Goal: Information Seeking & Learning: Learn about a topic

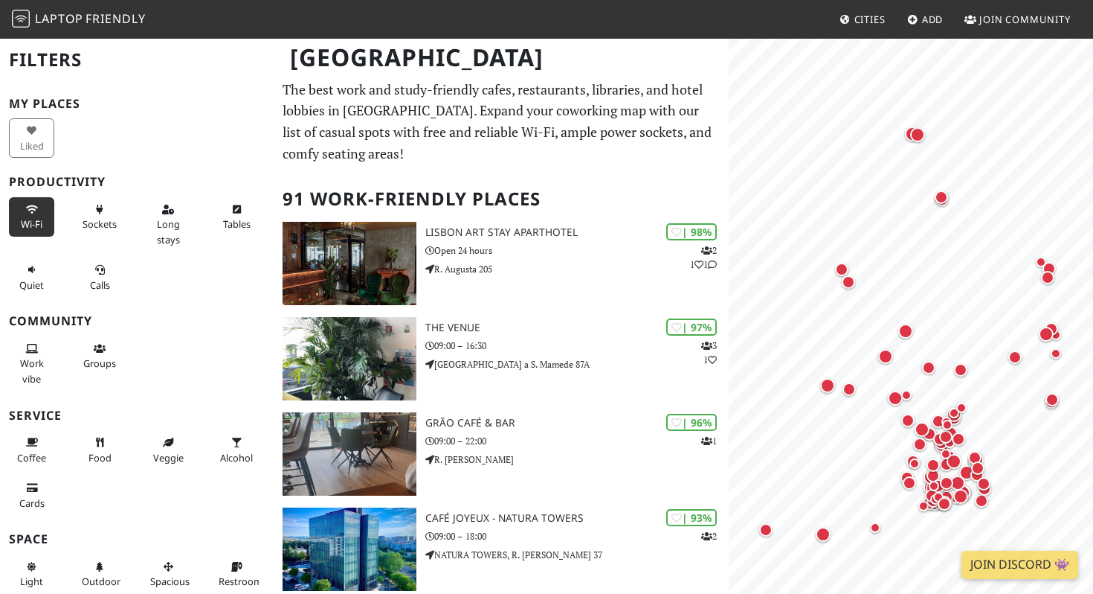
click at [33, 214] on button "Wi-Fi" at bounding box center [31, 216] width 45 height 39
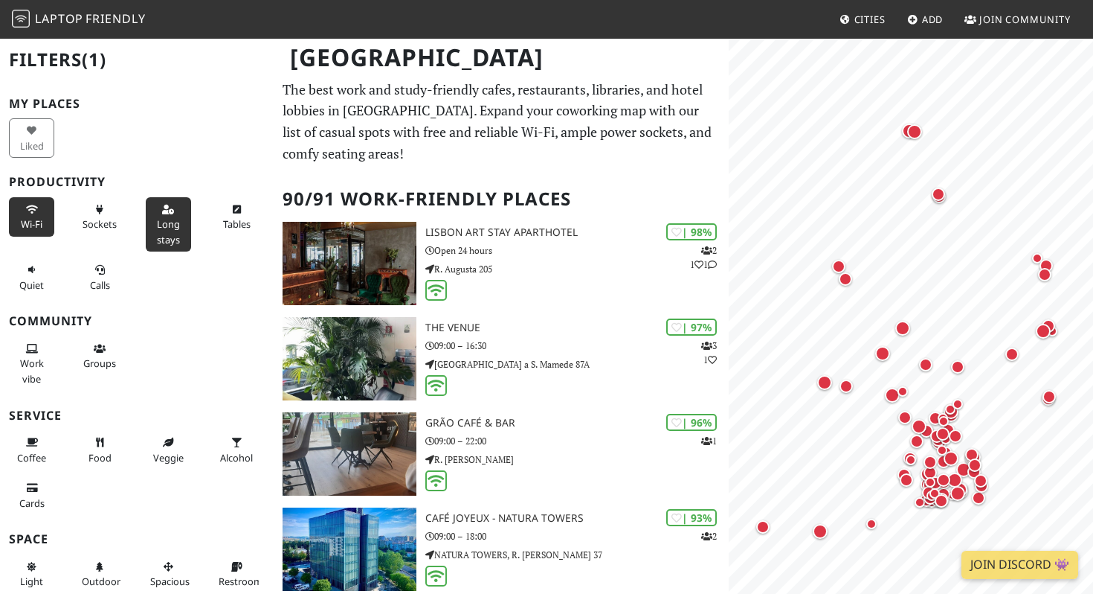
click at [160, 221] on span "Long stays" at bounding box center [168, 231] width 23 height 28
click at [221, 219] on button "Tables" at bounding box center [236, 216] width 45 height 39
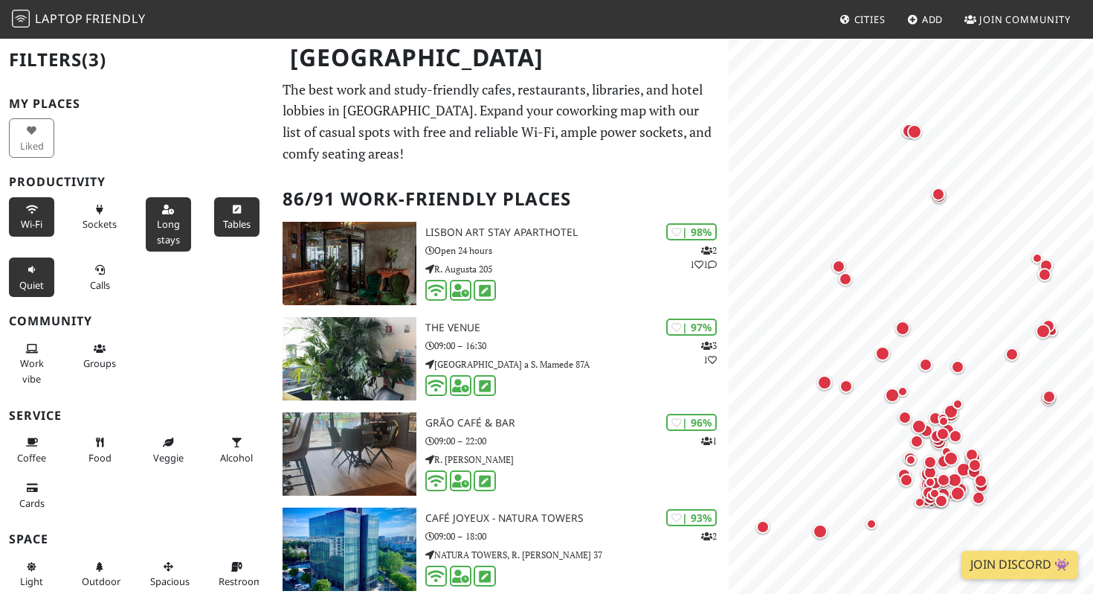
click at [21, 277] on button "Quiet" at bounding box center [31, 276] width 45 height 39
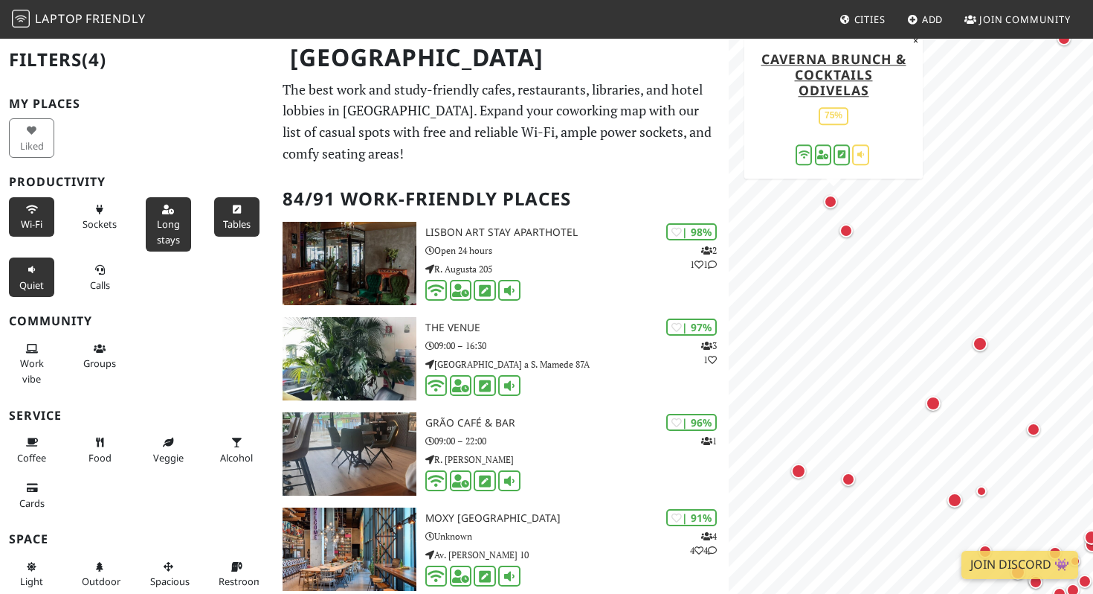
click at [829, 202] on div "Map marker" at bounding box center [830, 201] width 13 height 13
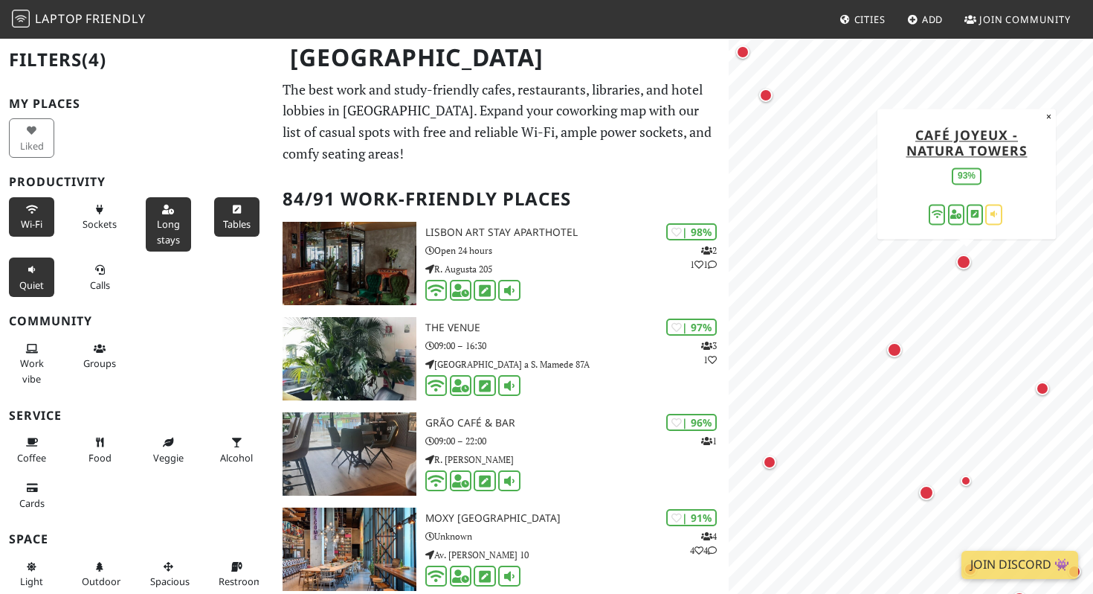
click at [962, 262] on div "Map marker" at bounding box center [963, 261] width 15 height 15
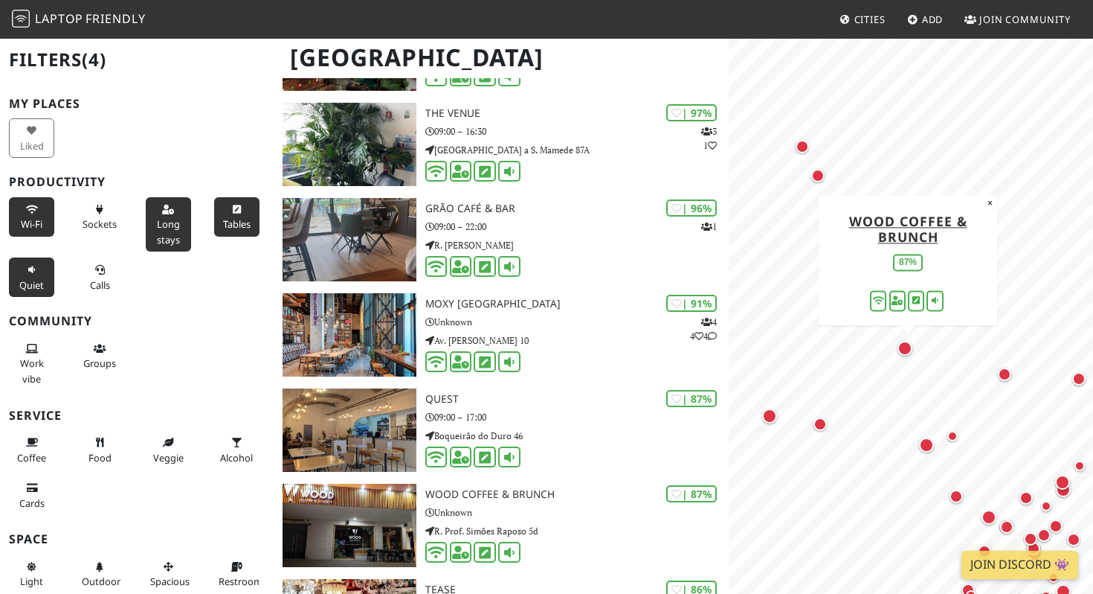
click at [907, 349] on div "Map marker" at bounding box center [905, 348] width 15 height 15
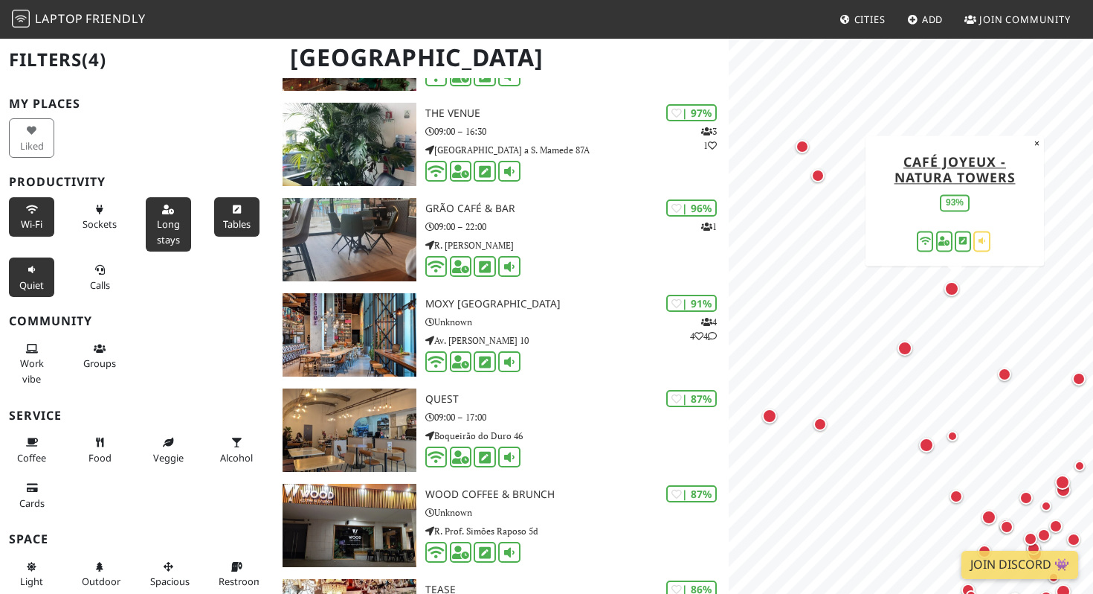
click at [958, 285] on div "Map marker" at bounding box center [952, 288] width 15 height 15
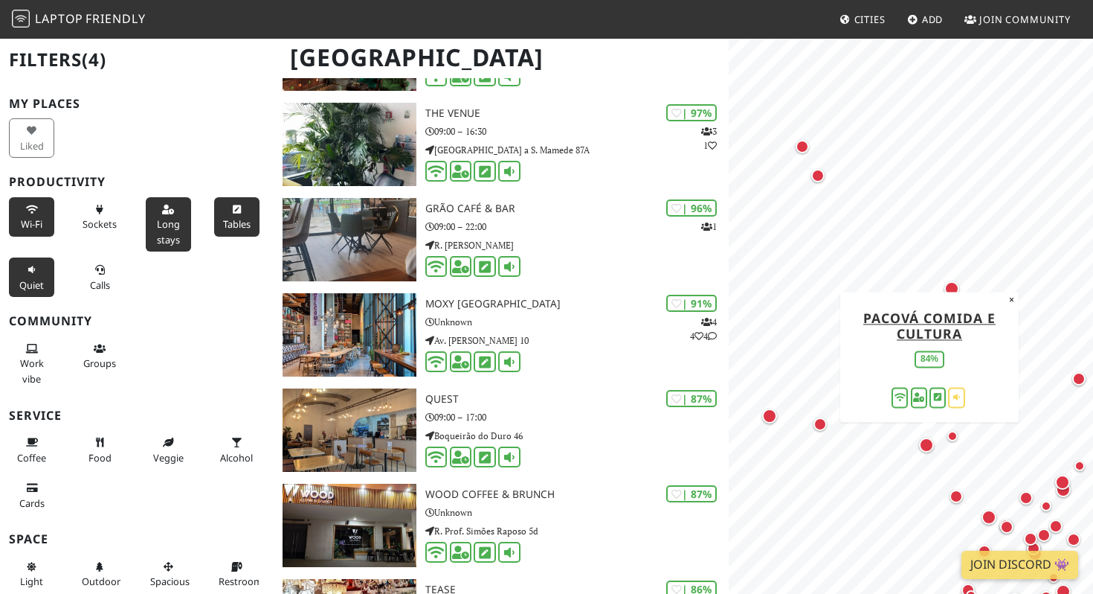
click at [929, 443] on div "Map marker" at bounding box center [926, 444] width 15 height 15
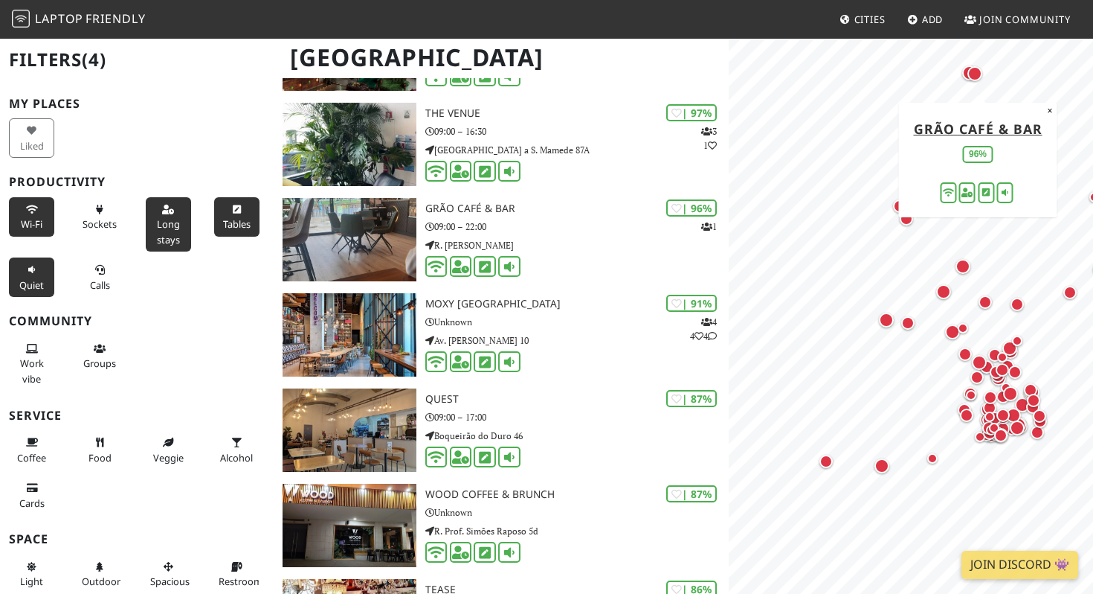
click at [975, 73] on div "Map marker" at bounding box center [975, 73] width 15 height 15
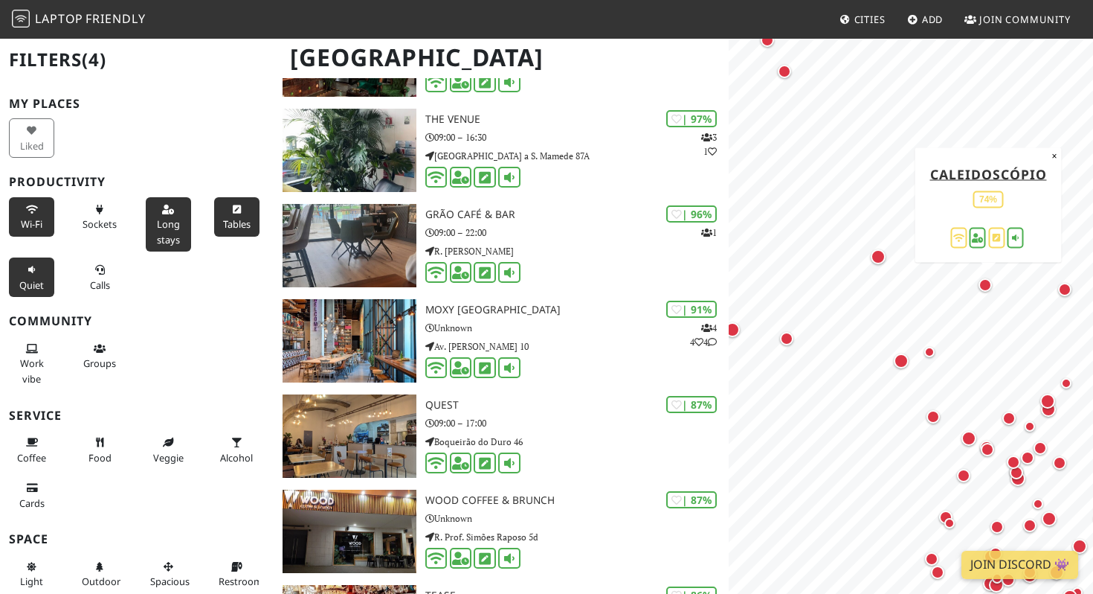
click at [987, 286] on div "Map marker" at bounding box center [985, 284] width 13 height 13
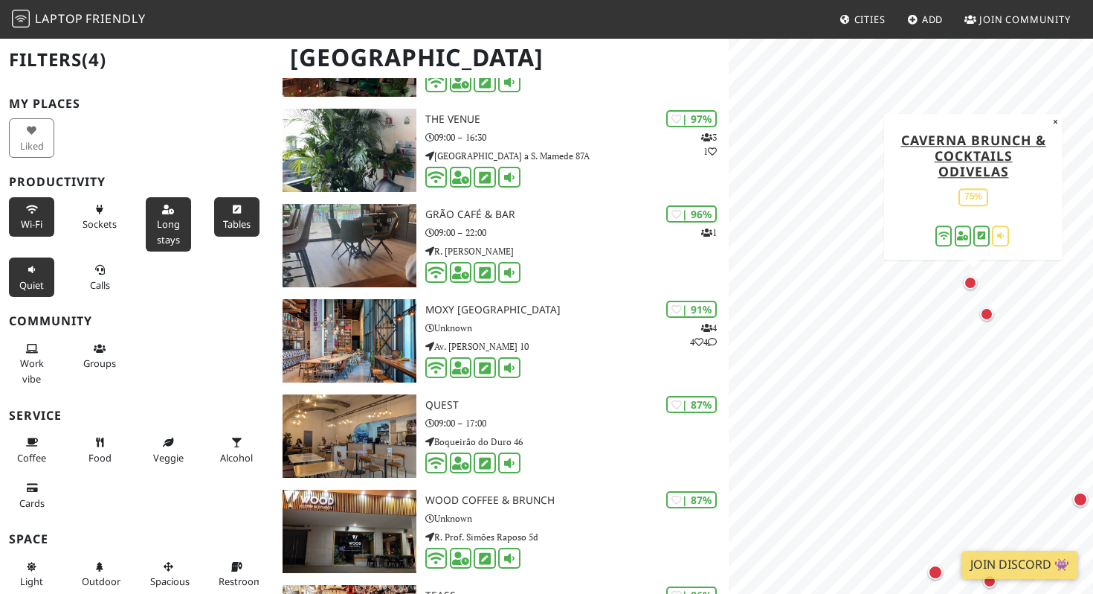
click at [970, 278] on div "Map marker" at bounding box center [970, 282] width 13 height 13
click at [973, 285] on div "Map marker" at bounding box center [970, 282] width 13 height 13
click at [973, 277] on div "Map marker" at bounding box center [970, 282] width 13 height 13
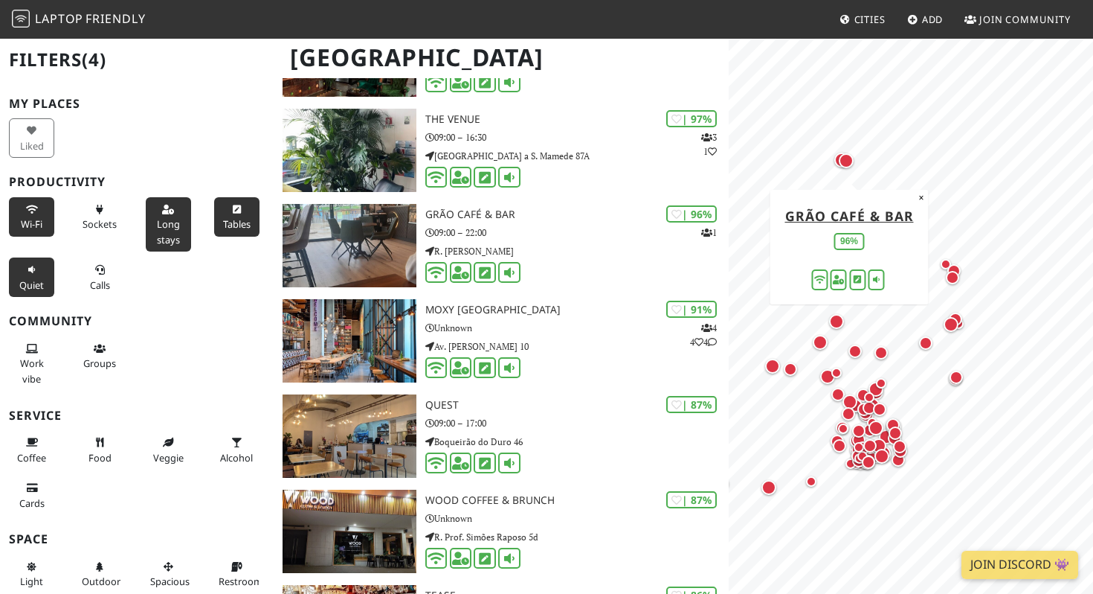
click at [849, 160] on div "Map marker" at bounding box center [846, 160] width 15 height 15
click at [844, 159] on div "Map marker" at bounding box center [846, 160] width 15 height 15
click at [840, 161] on div "Map marker" at bounding box center [846, 160] width 15 height 15
click at [847, 161] on div "Map marker" at bounding box center [846, 160] width 15 height 15
click at [848, 162] on div "Map marker" at bounding box center [846, 160] width 15 height 15
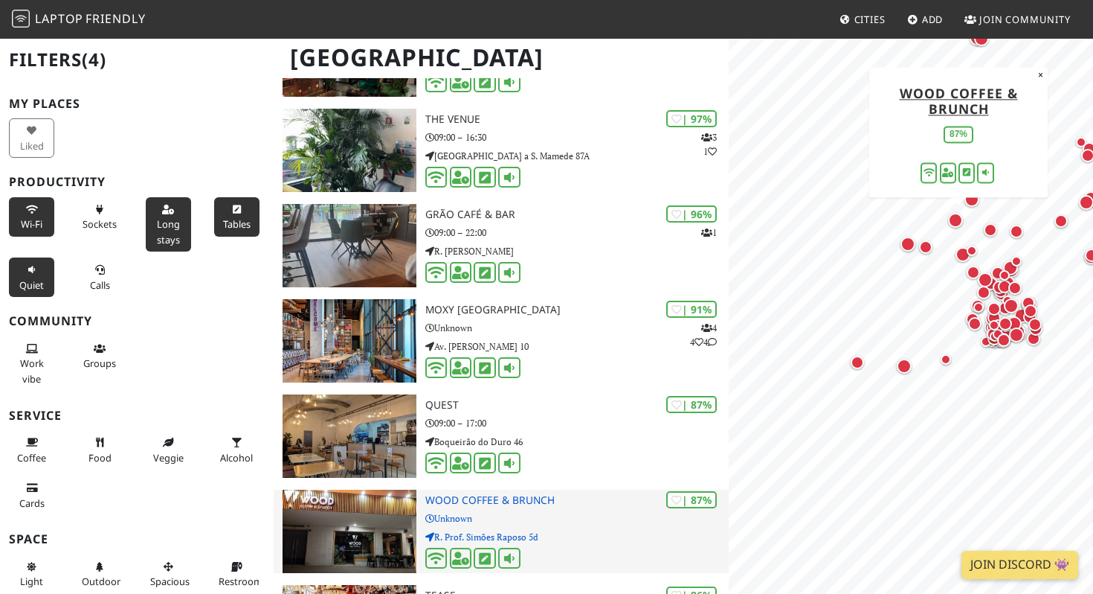
click at [573, 510] on div "| 87% Wood Coffee & Brunch Unknown R. Prof. Simões Raposo 5d" at bounding box center [576, 530] width 303 height 83
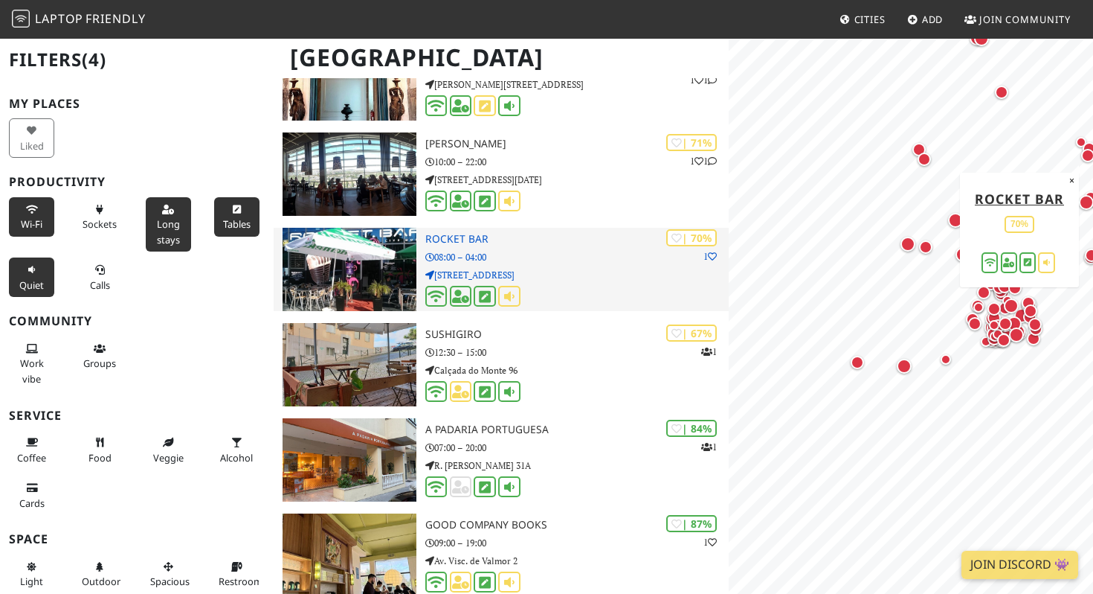
scroll to position [2466, 0]
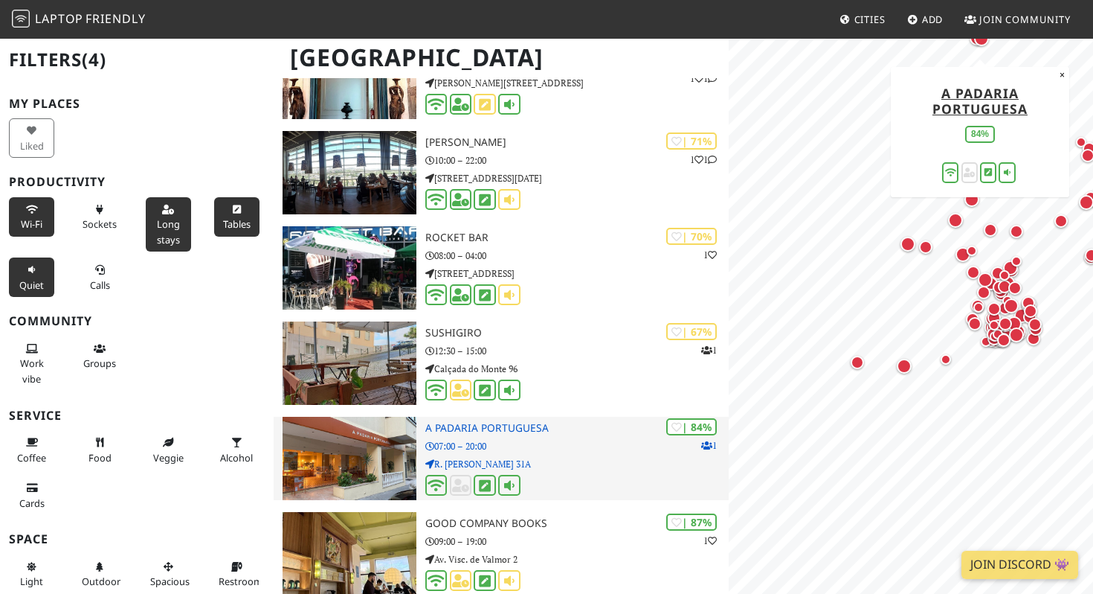
click at [499, 463] on p "R. Vasco da Gama 31A" at bounding box center [576, 464] width 303 height 14
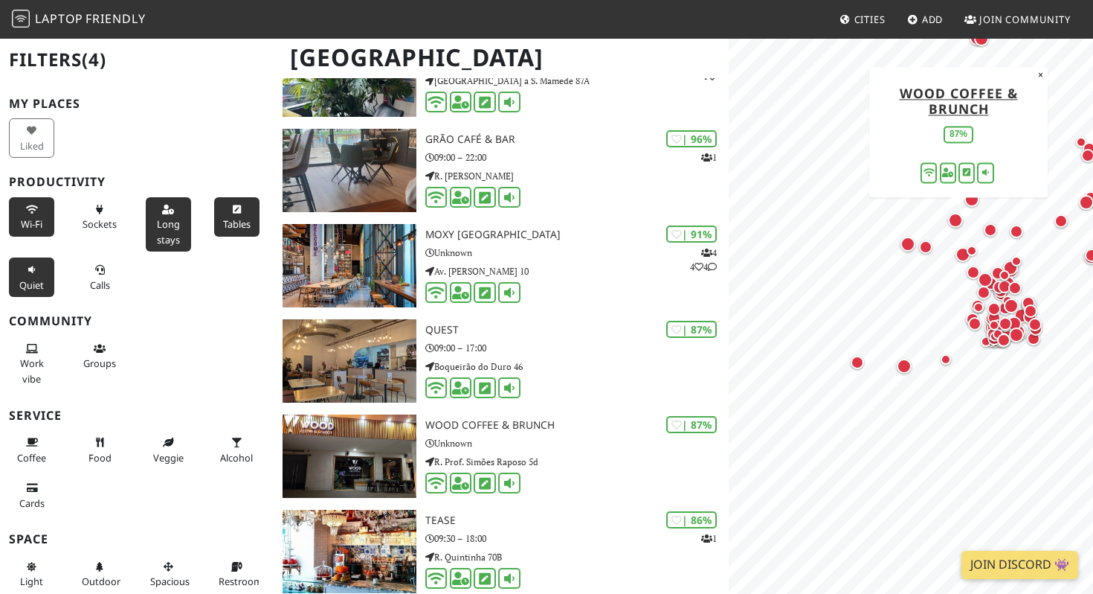
scroll to position [294, 0]
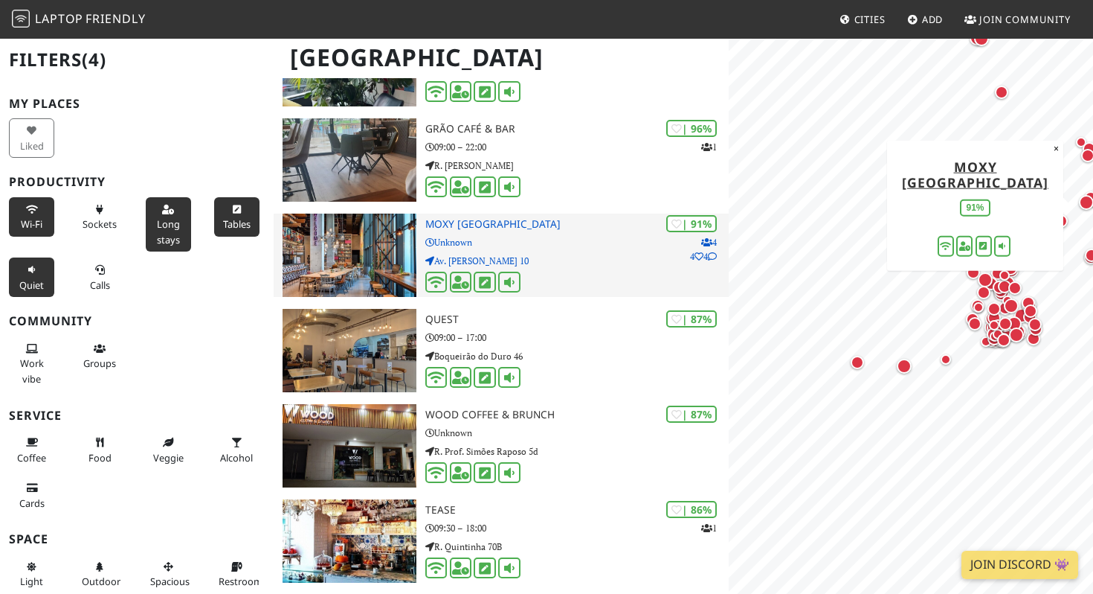
click at [617, 247] on p "Unknown" at bounding box center [576, 242] width 303 height 14
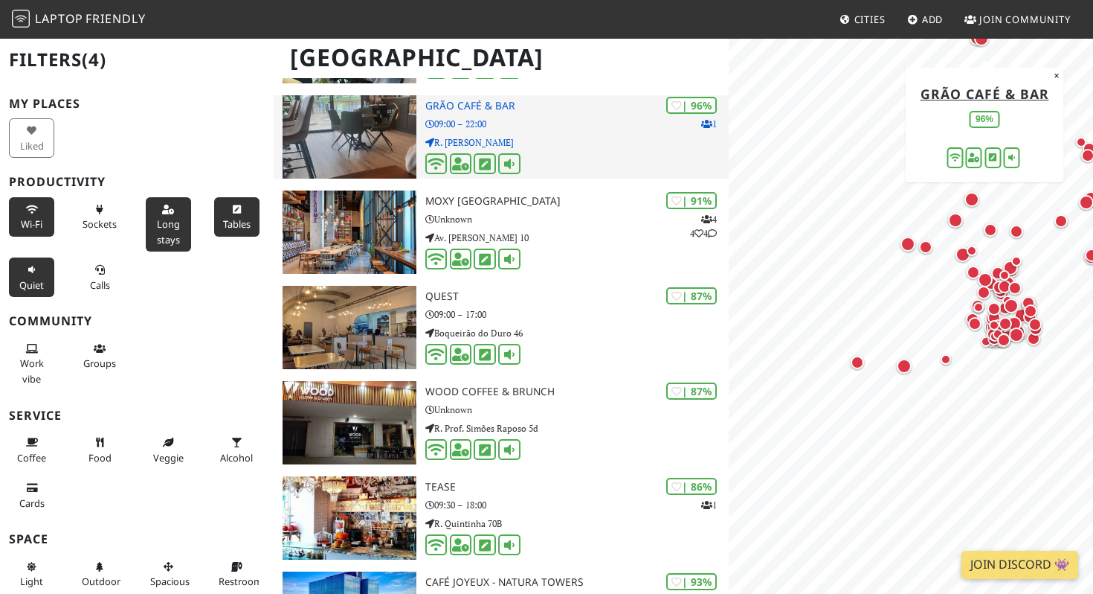
scroll to position [459, 0]
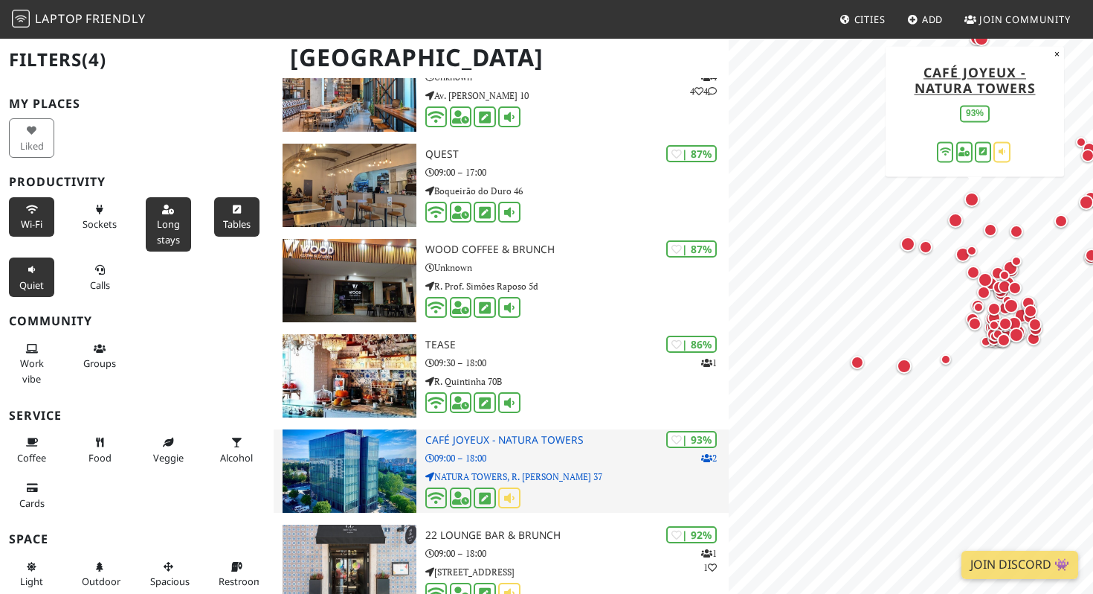
click at [504, 441] on h3 "Café Joyeux - Natura Towers" at bounding box center [576, 440] width 303 height 13
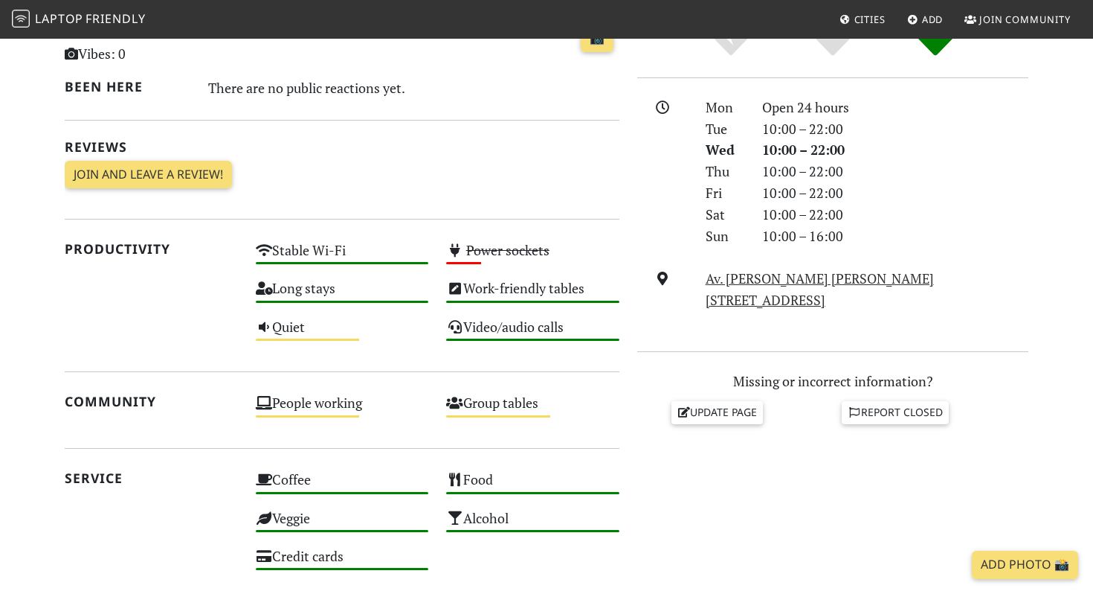
scroll to position [402, 0]
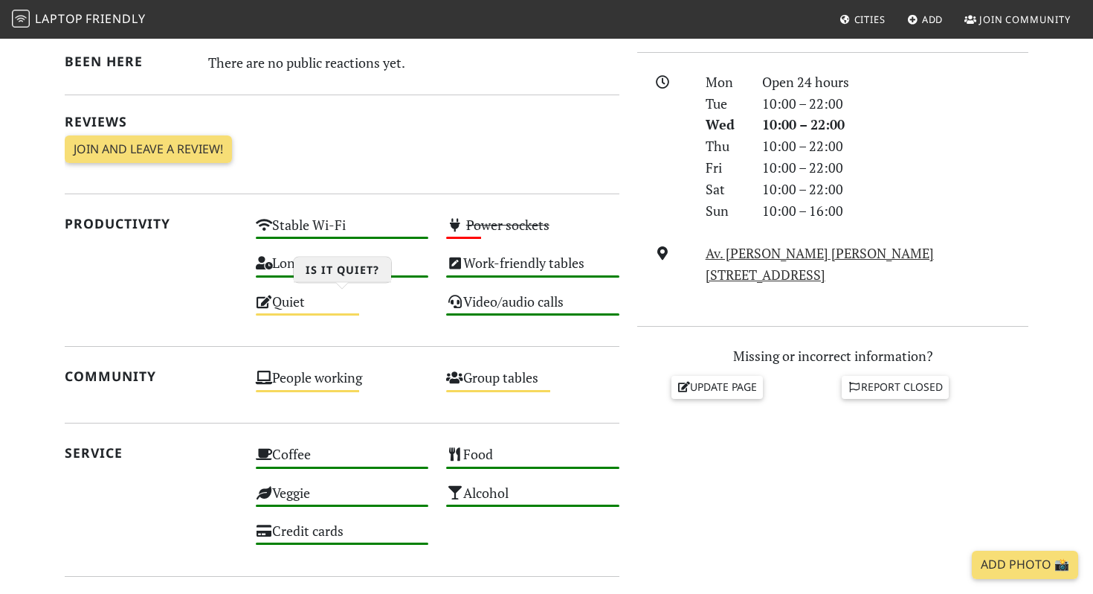
click at [291, 311] on div "Quiet Medium" at bounding box center [342, 308] width 191 height 38
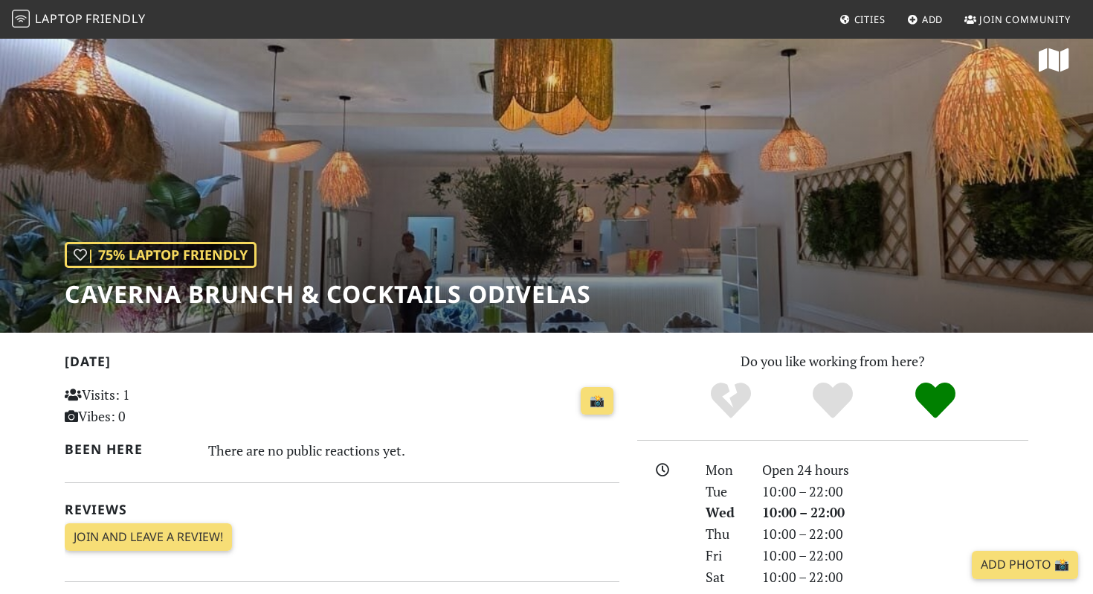
scroll to position [15, 0]
click at [601, 396] on link "📸" at bounding box center [597, 400] width 33 height 28
click at [453, 194] on div "| 75% Laptop Friendly Caverna Brunch & Cocktails Odivelas" at bounding box center [546, 176] width 1093 height 309
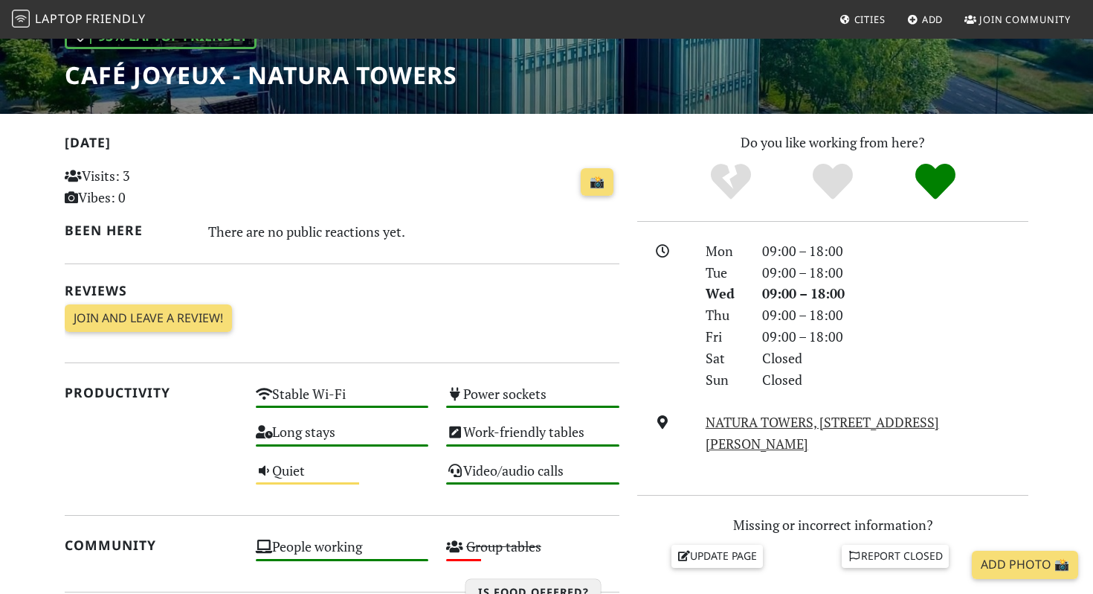
scroll to position [54, 0]
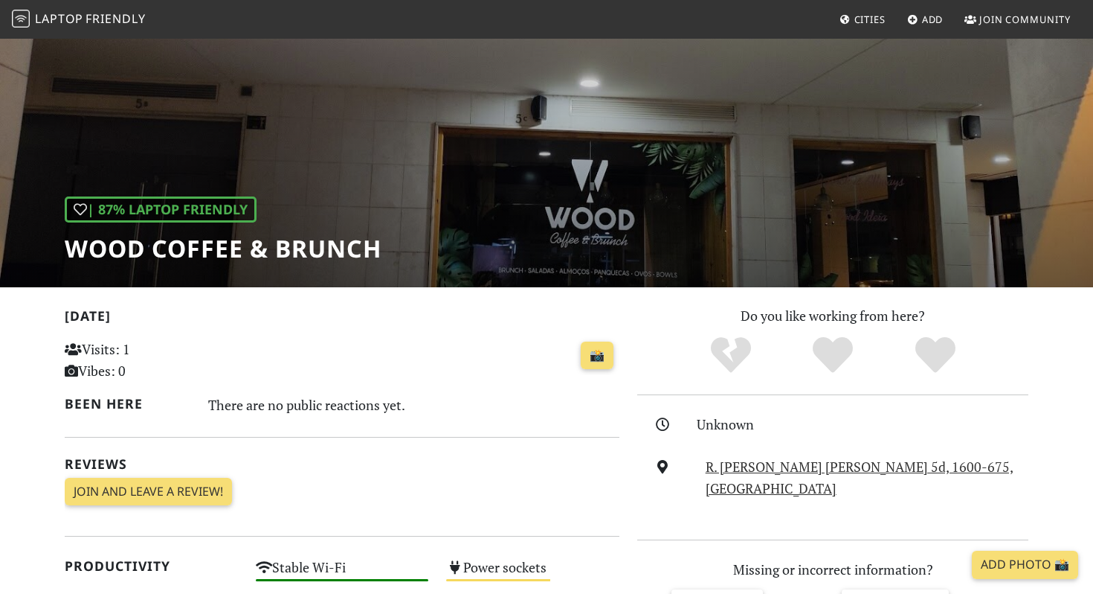
scroll to position [54, 0]
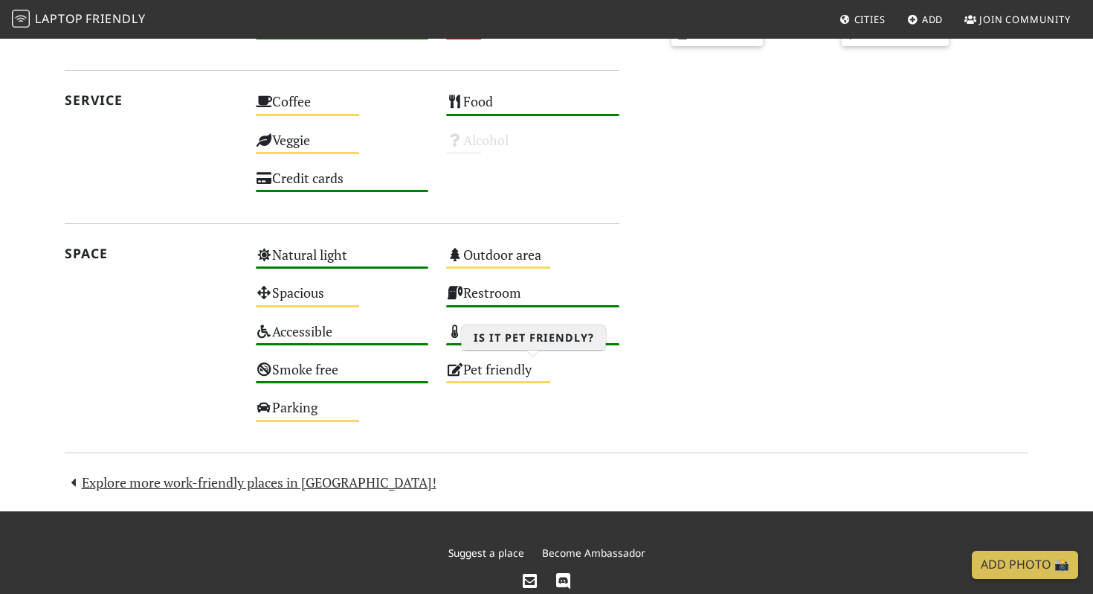
scroll to position [753, 0]
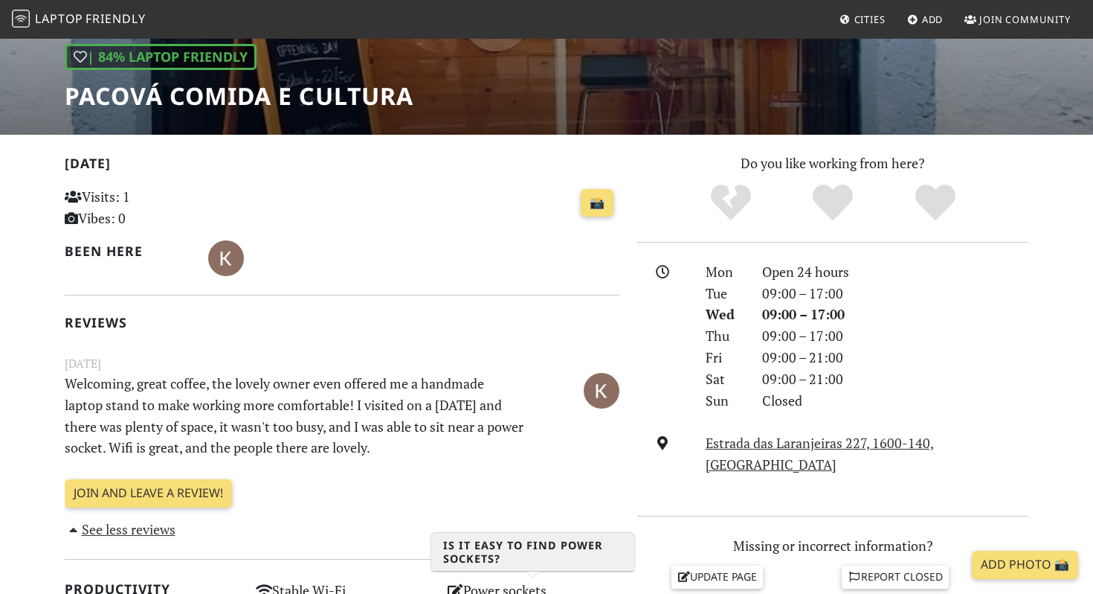
scroll to position [206, 0]
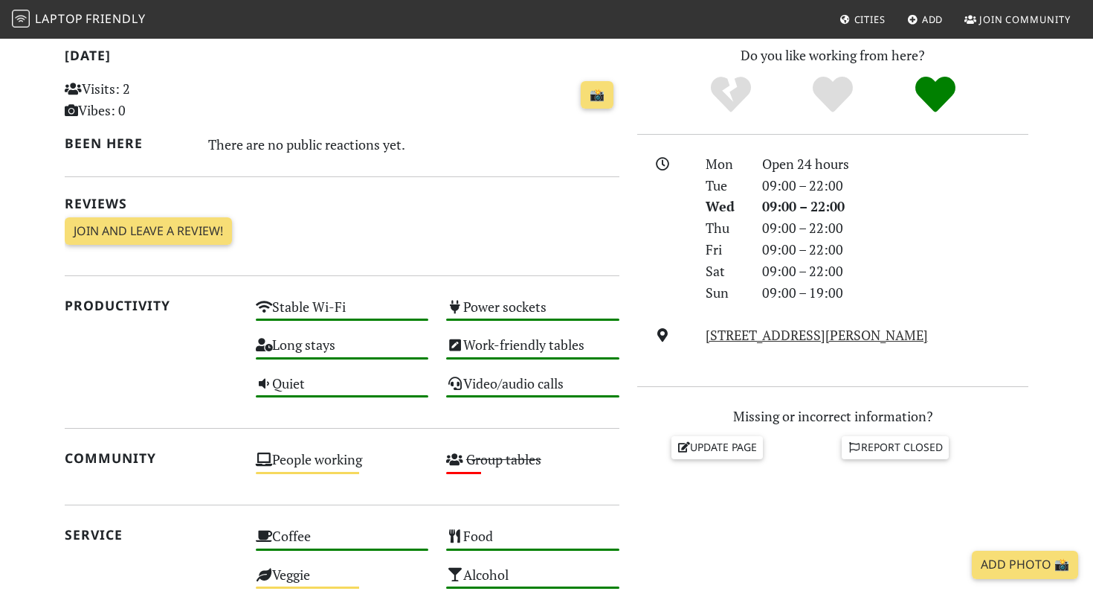
scroll to position [325, 0]
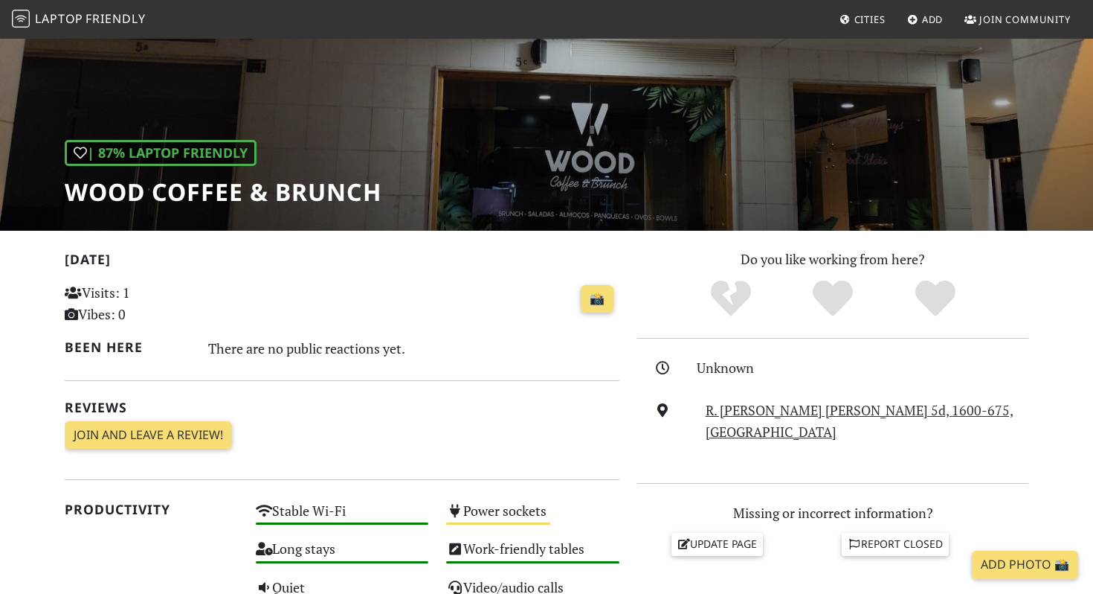
scroll to position [92, 0]
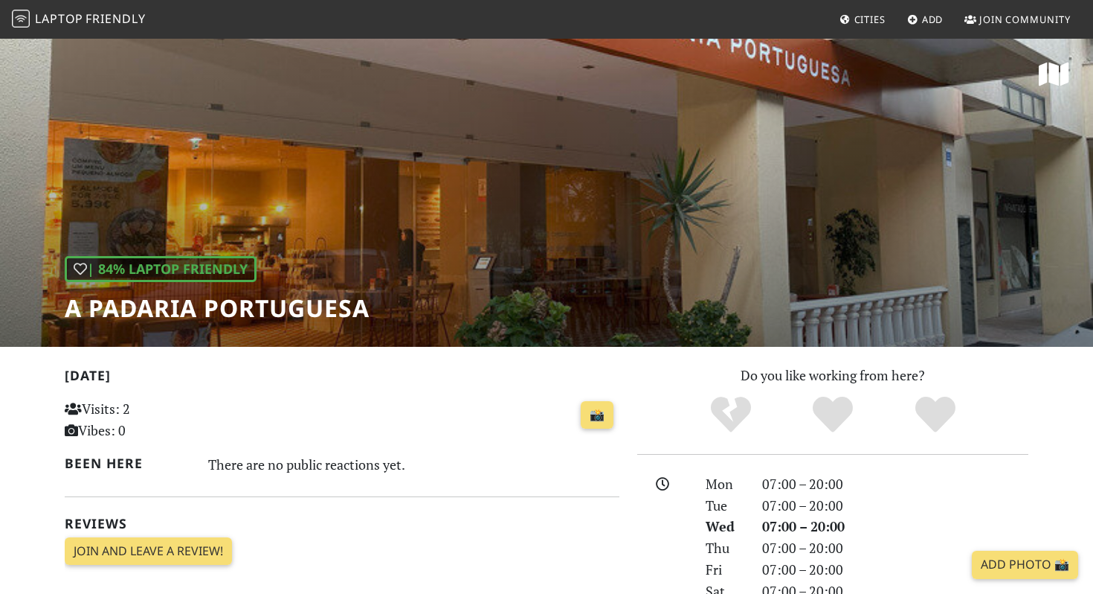
click at [829, 206] on div "| 84% Laptop Friendly A Padaria Portuguesa" at bounding box center [546, 191] width 1093 height 309
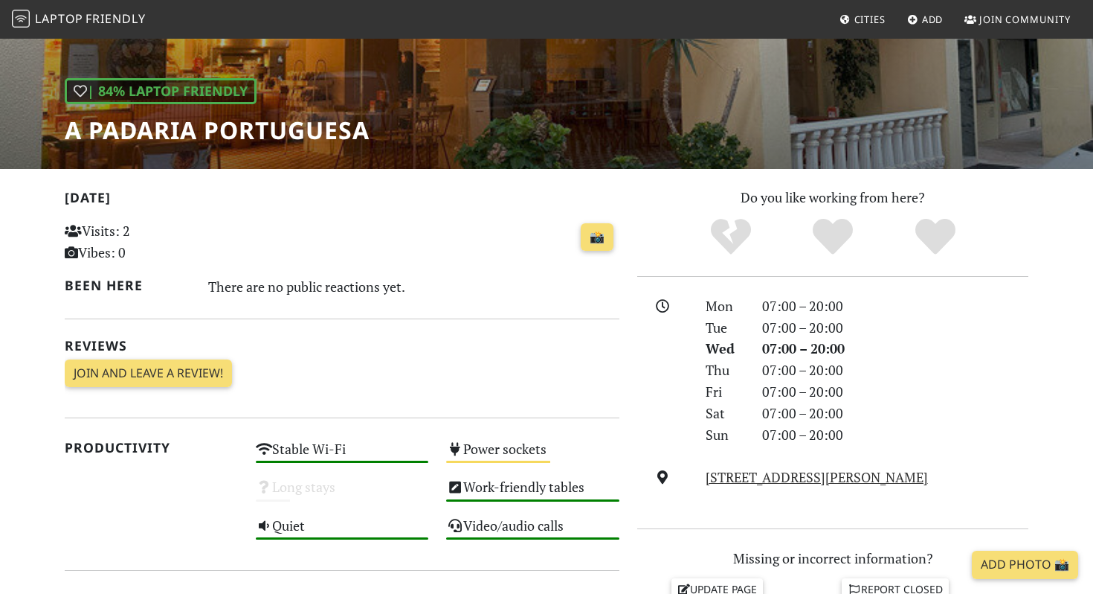
scroll to position [181, 0]
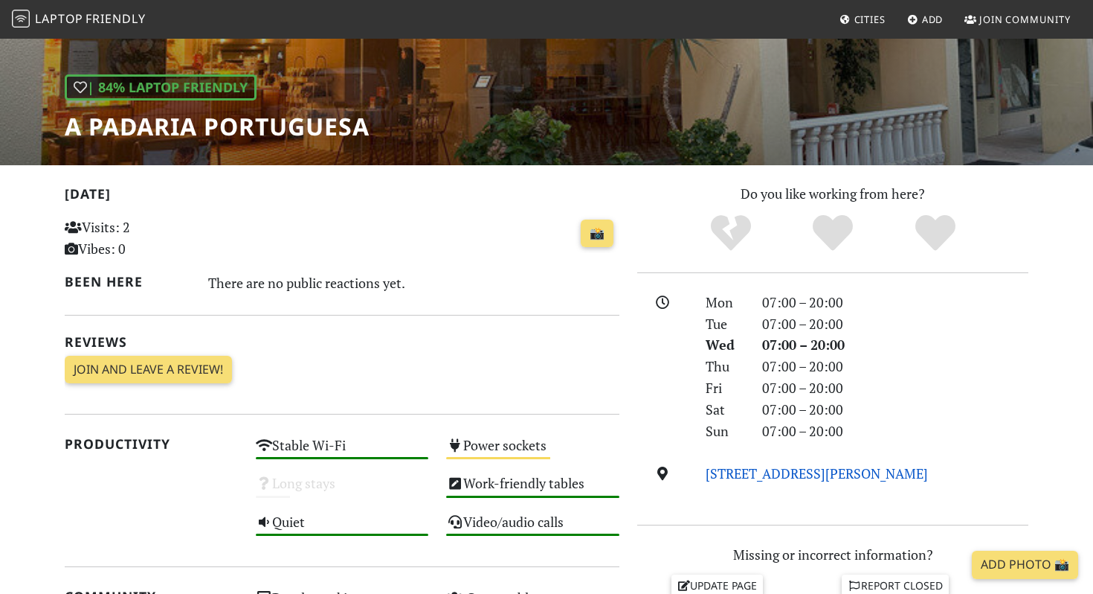
click at [769, 472] on link "R. Vasco da Gama 31A, 2670-394, Lisbon" at bounding box center [817, 473] width 222 height 18
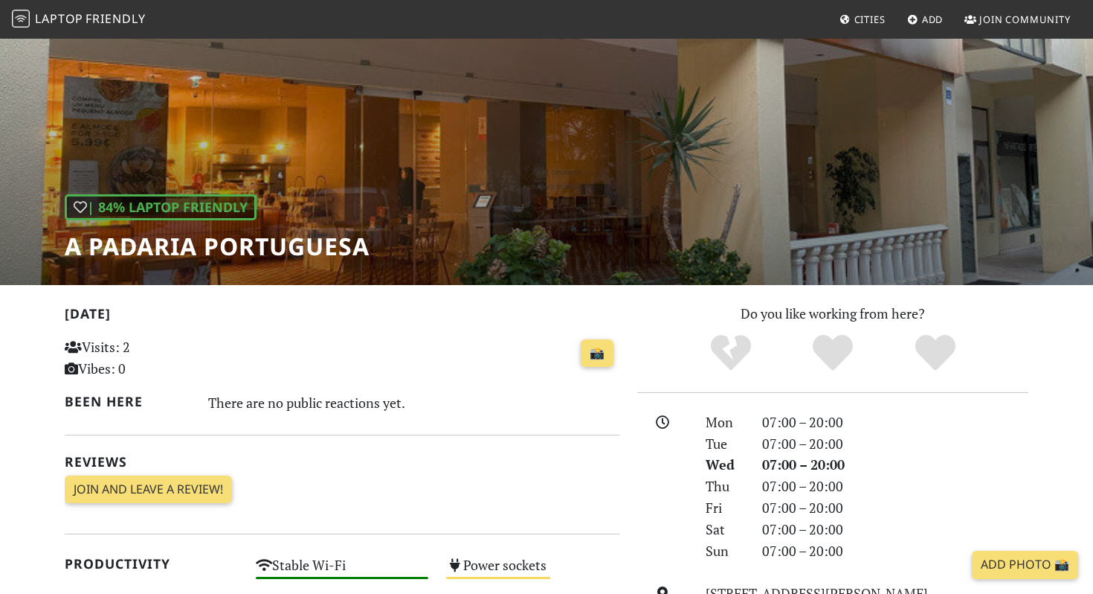
scroll to position [57, 0]
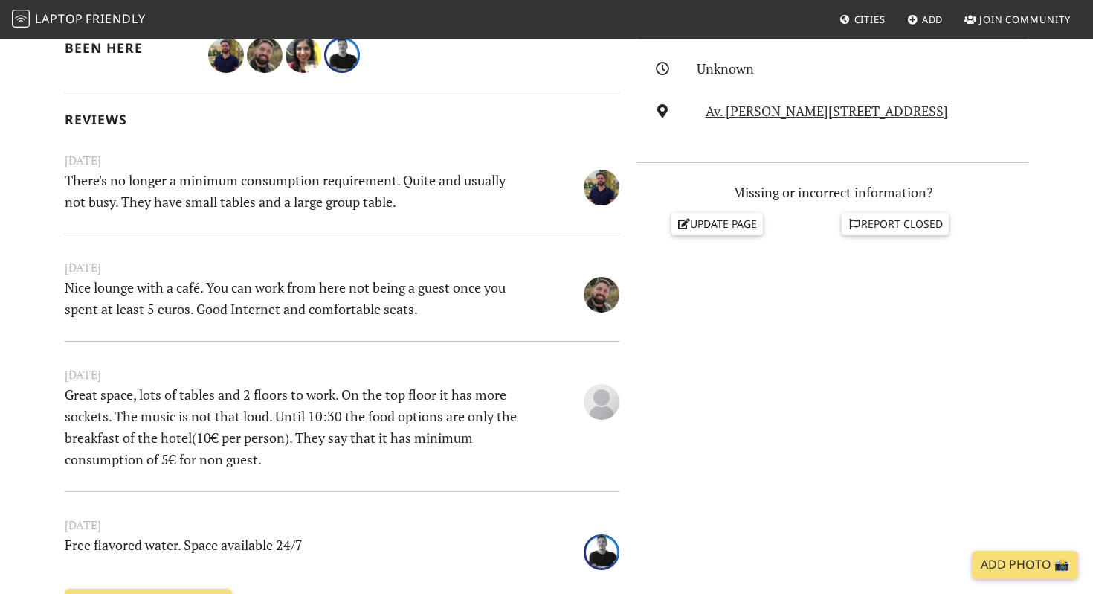
scroll to position [446, 0]
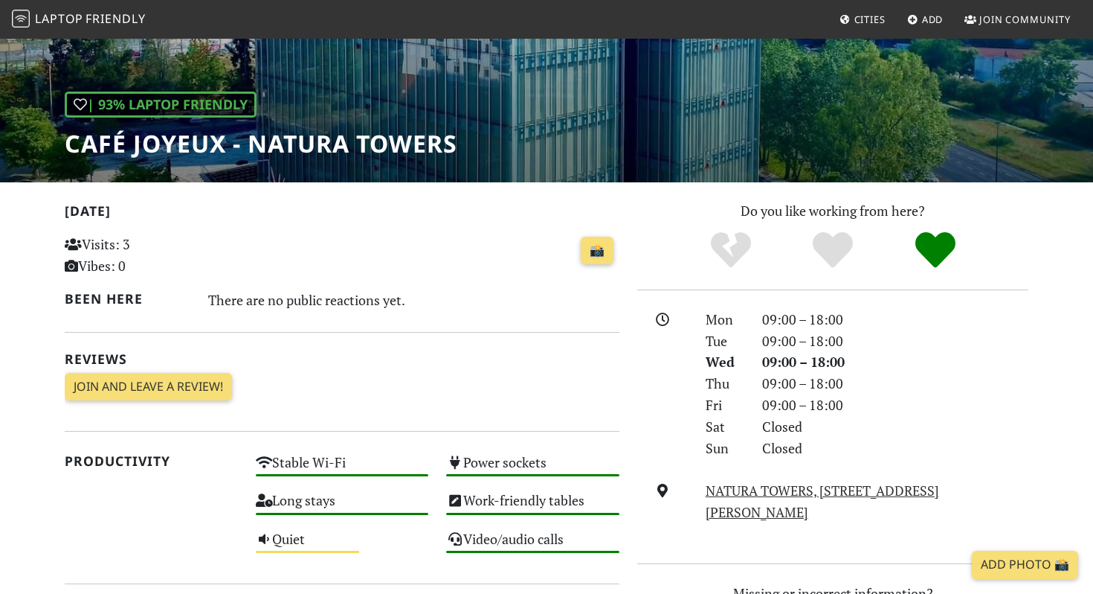
scroll to position [198, 0]
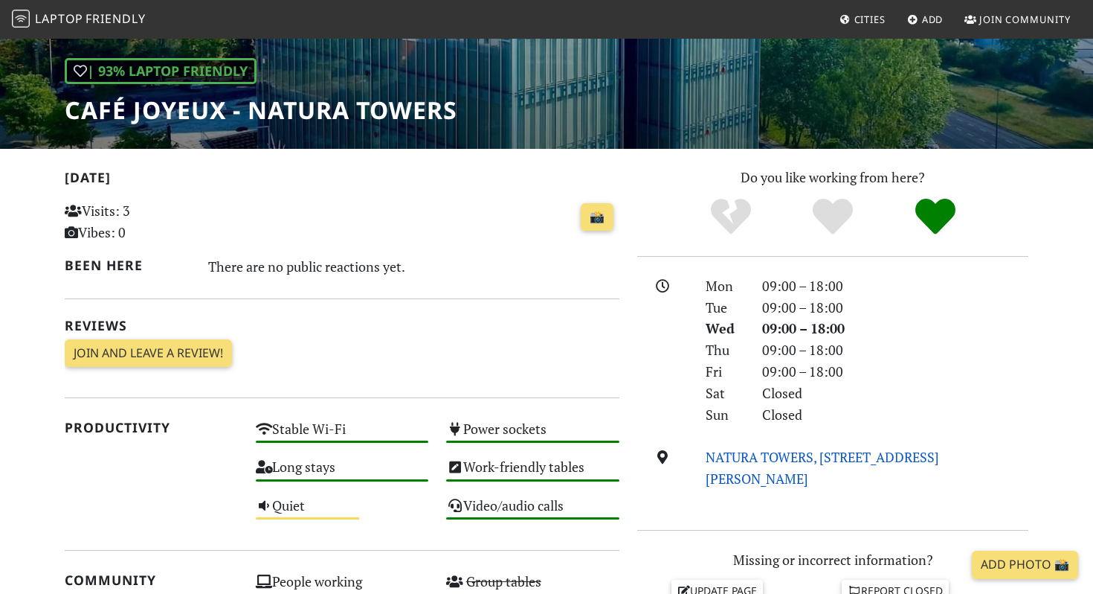
click at [768, 452] on link "NATURA TOWERS, [STREET_ADDRESS][PERSON_NAME]" at bounding box center [823, 467] width 234 height 39
